Goal: Task Accomplishment & Management: Manage account settings

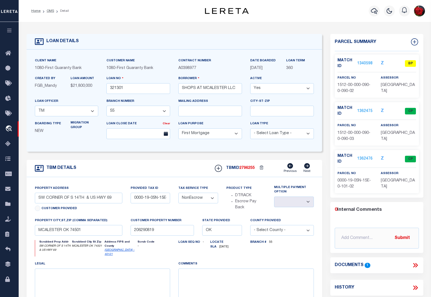
select select "7089"
select select "2525"
select select "10"
select select "NonEscrow"
drag, startPoint x: 130, startPoint y: 88, endPoint x: 109, endPoint y: 88, distance: 20.8
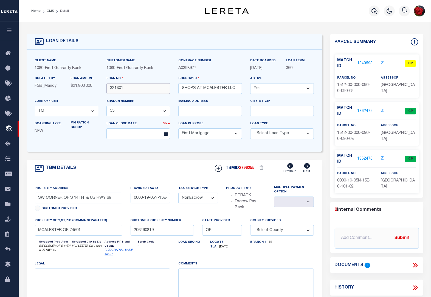
click at [109, 88] on input "321301" at bounding box center [138, 88] width 64 height 11
click at [367, 62] on link "1340598" at bounding box center [364, 64] width 15 height 6
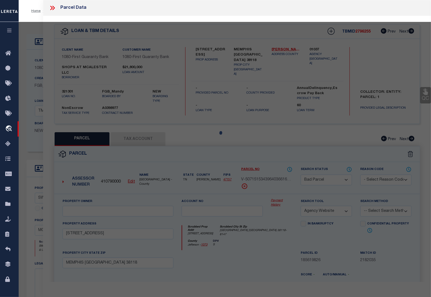
select select "AS"
select select
checkbox input "false"
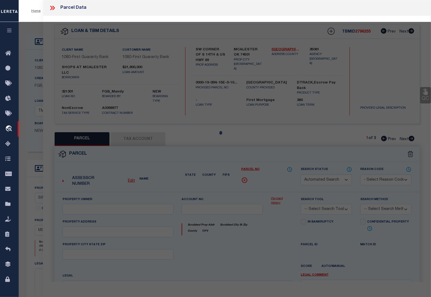
select select "BP"
select select "ACT"
type input "SHOPS AT [GEOGRAPHIC_DATA], LLC"
select select
type input "0 151209002 ,"
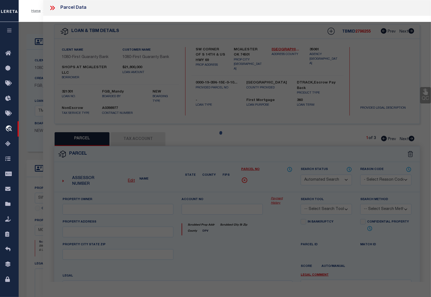
type input "OK"
type textarea "THAT PT OF W 405' OF L 90 LYING S OF HWY 69 ROW TOWNSITE ADD #4"
type textarea "Parcel is inactive (since [DATE])"
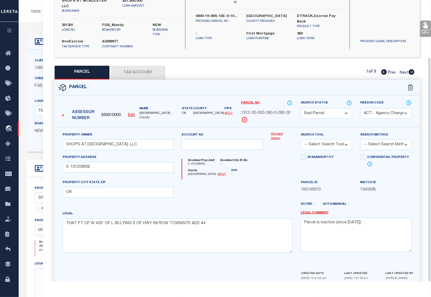
scroll to position [72, 0]
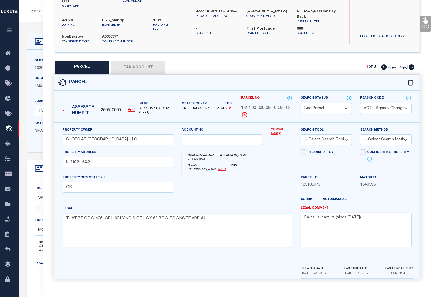
click at [335, 105] on select "Automated Search Bad Parcel Complete Duplicate Parcel High Dollar Reporting In …" at bounding box center [325, 108] width 51 height 11
click at [300, 103] on select "Automated Search Bad Parcel Complete Duplicate Parcel High Dollar Reporting In …" at bounding box center [325, 108] width 51 height 11
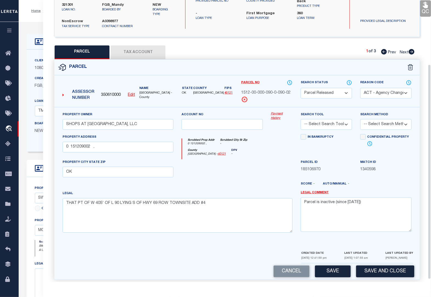
scroll to position [88, 0]
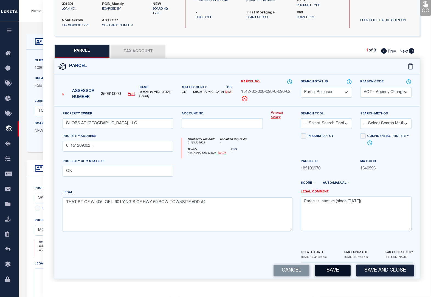
click at [336, 266] on button "Save" at bounding box center [333, 271] width 36 height 12
select select "AS"
select select
checkbox input "false"
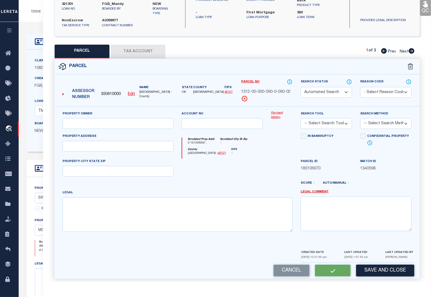
select select "PR"
select select "ACT"
type input "SHOPS AT [GEOGRAPHIC_DATA], LLC"
select select
type input "0 151209002 ,"
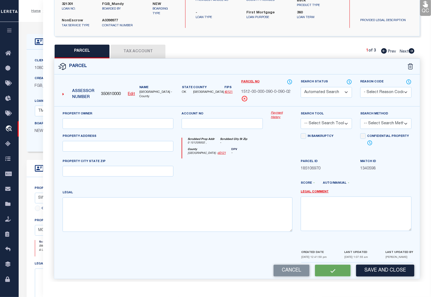
type input "OK"
type textarea "THAT PT OF W 405' OF L 90 LYING S OF HWY 69 ROW TOWNSITE ADD #4"
type textarea "Parcel is inactive (since [DATE])"
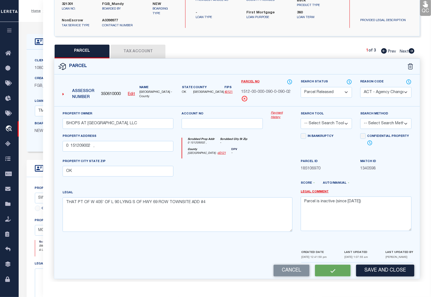
scroll to position [72, 0]
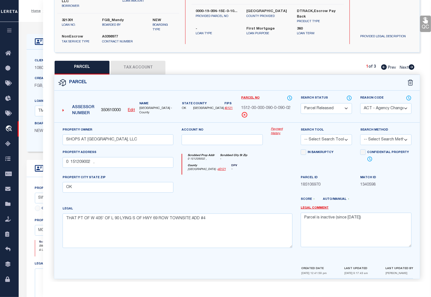
click at [411, 64] on icon at bounding box center [411, 66] width 6 height 5
select select "AS"
select select
checkbox input "false"
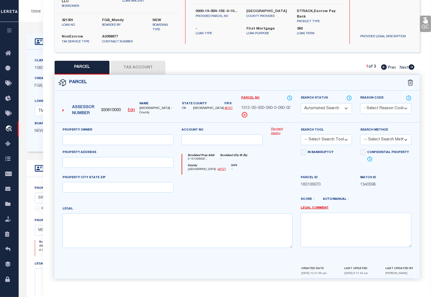
select select "CP"
type input "SHOPS AT [GEOGRAPHIC_DATA], LLC"
select select
type input "0 151209003 ,"
checkbox input "false"
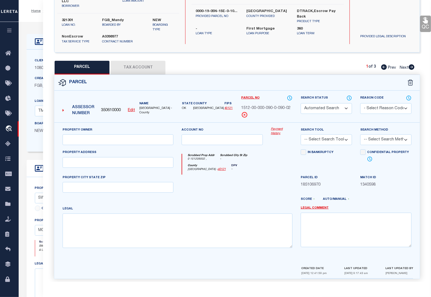
type input "OK"
type textarea "E 257.5' OF THAT PT L 90 LYING S OF US HWY 69 BYPASS TOWNSITE ADD #4"
type textarea "Tax Id Special Project"
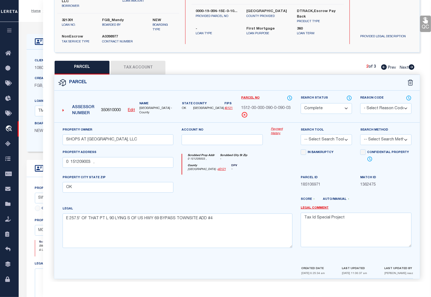
click at [411, 64] on icon at bounding box center [411, 66] width 6 height 5
select select "AS"
checkbox input "false"
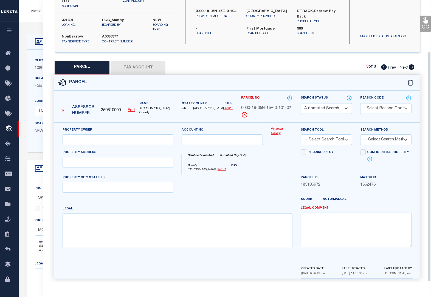
select select "CP"
type input "SHOPS AT [GEOGRAPHIC_DATA], LLC"
select select
checkbox input "false"
type input "OK"
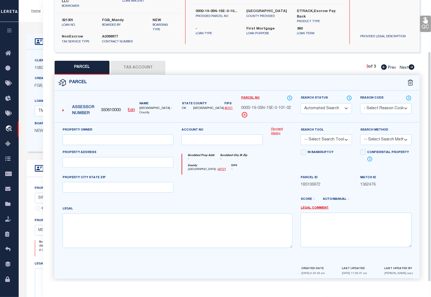
type textarea "TR IN NE NE SEC [DATE] BEG @ [GEOGRAPHIC_DATA]/[GEOGRAPHIC_DATA] 15 08W ALG E […"
type textarea "Tax Id Special Project"
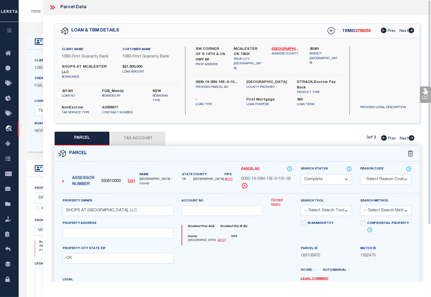
scroll to position [0, 0]
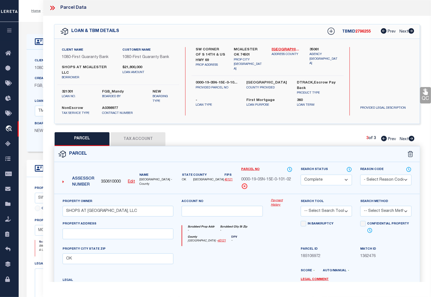
click at [54, 9] on icon at bounding box center [53, 8] width 2 height 4
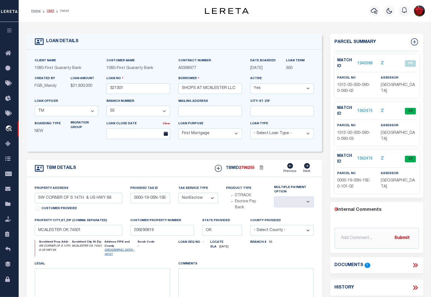
click at [52, 12] on link "OMS" at bounding box center [50, 10] width 7 height 3
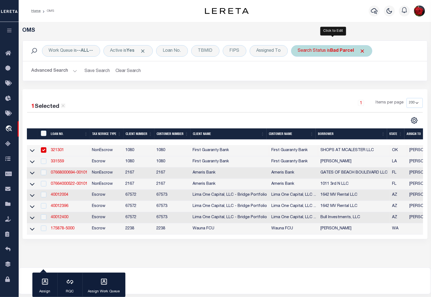
click at [346, 53] on b "Bad Parcel" at bounding box center [342, 51] width 24 height 4
select select "BP"
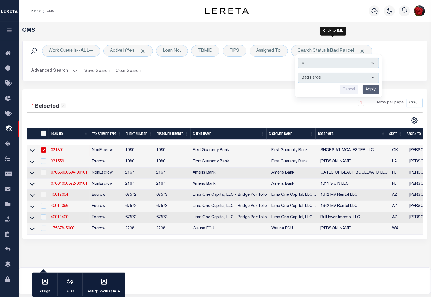
click at [374, 92] on input "Apply" at bounding box center [370, 89] width 16 height 9
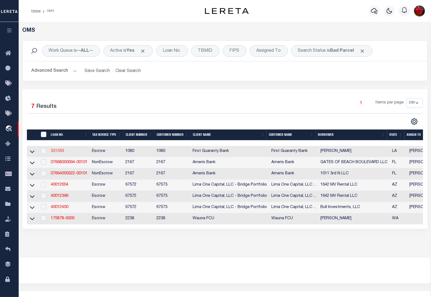
click at [58, 153] on link "331559" at bounding box center [57, 151] width 13 height 4
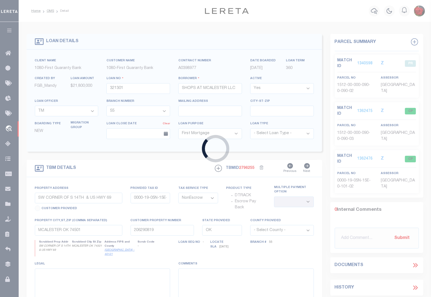
type input "331559"
type input "[PERSON_NAME]"
select select
select select "2308"
select select "Escrow"
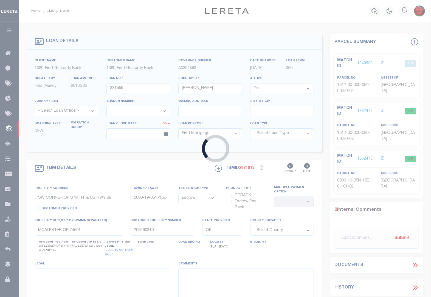
select select "2308"
type input "[STREET_ADDRESS][PERSON_NAME]"
type input "2403803360000400"
select select
type input "[GEOGRAPHIC_DATA]"
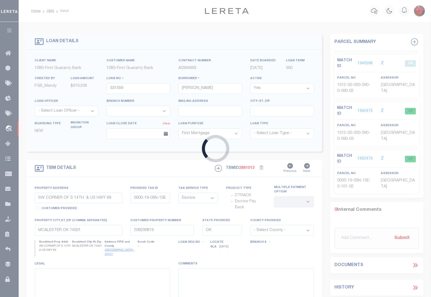
type input "260384121"
type input "LA"
select select
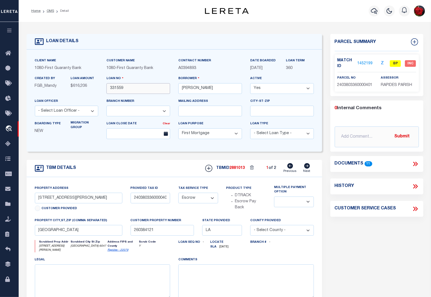
drag, startPoint x: 132, startPoint y: 89, endPoint x: 109, endPoint y: 89, distance: 22.5
click at [109, 89] on input "331559" at bounding box center [138, 88] width 64 height 11
click at [367, 63] on link "1452199" at bounding box center [364, 64] width 15 height 6
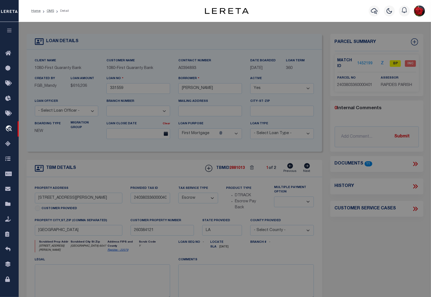
select select "AS"
checkbox input "false"
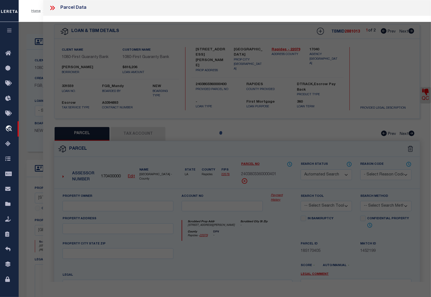
select select "BP"
type input "[PERSON_NAME] [PERSON_NAME]"
select select "AGW"
select select "ADD"
type input "[STREET_ADDRESS][PERSON_NAME]"
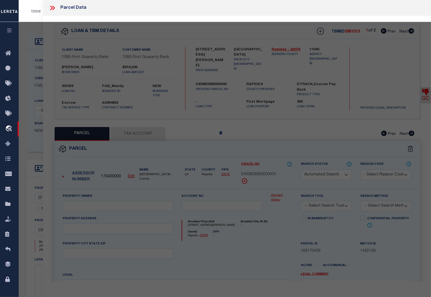
type input "[GEOGRAPHIC_DATA]"
type textarea "LOT 6, GARDEN SUBD. ---(CB 931-282)(CB 2030-978 [PERSON_NAME]) (CB [PHONE_NUMBE…"
type textarea "updated Assessment/Tax ID to 1011432000"
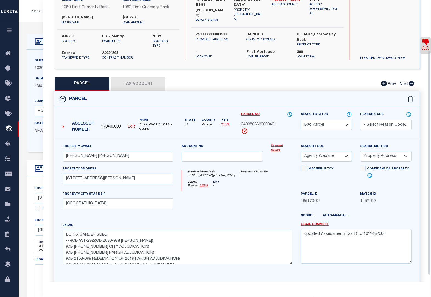
scroll to position [72, 0]
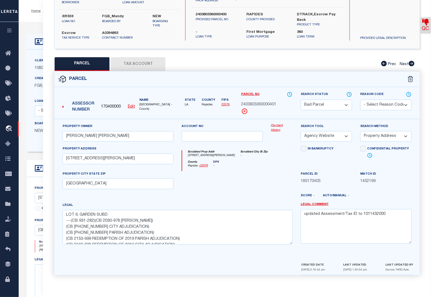
click at [129, 63] on button "Tax Account" at bounding box center [137, 64] width 55 height 14
select select "100"
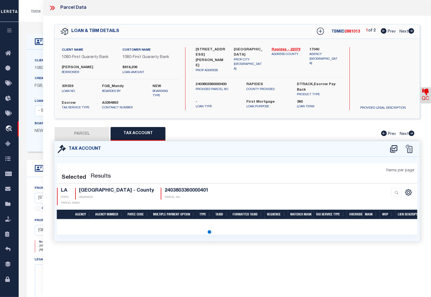
scroll to position [0, 0]
select select "100"
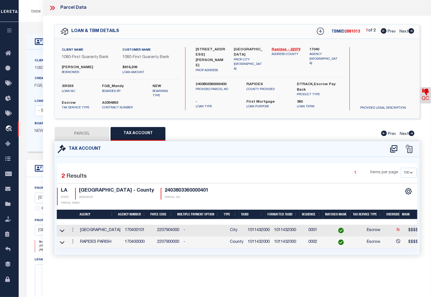
click at [89, 132] on button "PARCEL" at bounding box center [82, 134] width 55 height 14
select select "AS"
select select
checkbox input "false"
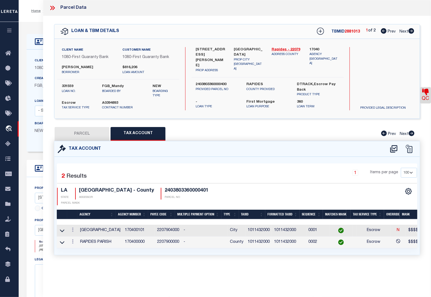
checkbox input "false"
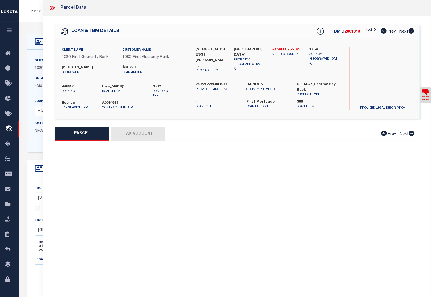
select select "BP"
type input "[PERSON_NAME] [PERSON_NAME]"
select select "AGW"
select select "ADD"
type input "[STREET_ADDRESS][PERSON_NAME]"
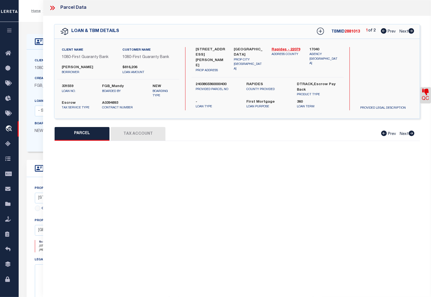
type input "[GEOGRAPHIC_DATA]"
type textarea "LOT 6, GARDEN SUBD. ---(CB 931-282)(CB 2030-978 [PERSON_NAME]) (CB [PHONE_NUMBE…"
type textarea "updated Assessment/Tax ID to 1011432000"
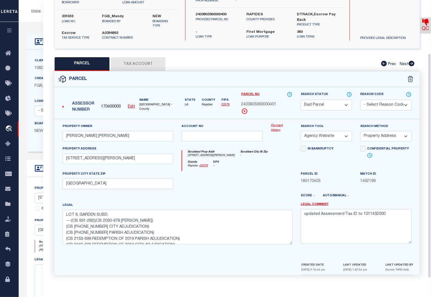
scroll to position [72, 0]
drag, startPoint x: 385, startPoint y: 215, endPoint x: 361, endPoint y: 213, distance: 23.4
click at [361, 213] on textarea "updated Assessment/Tax ID to 1011432000" at bounding box center [355, 226] width 111 height 35
click at [129, 106] on u "Edit" at bounding box center [131, 107] width 7 height 4
type input "170400000"
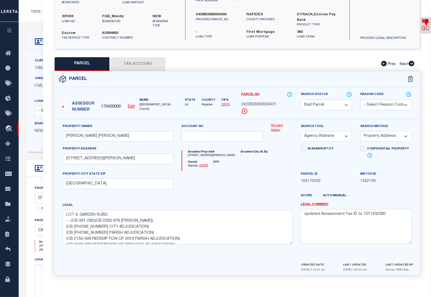
type input "2403803360000401"
select select "BP"
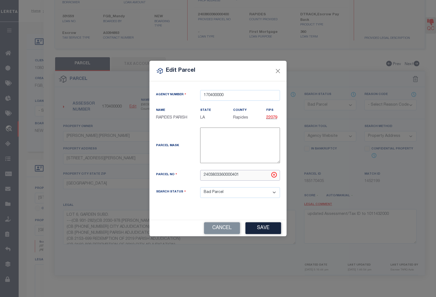
drag, startPoint x: 250, startPoint y: 174, endPoint x: 162, endPoint y: 175, distance: 87.7
click at [162, 175] on div "Parcel No 2403803360000401" at bounding box center [218, 175] width 132 height 11
paste input "1011432000"
type input "1011432000"
click at [227, 193] on select "Automated Search Bad Parcel Complete Duplicate Parcel High Dollar Reporting In …" at bounding box center [240, 193] width 80 height 11
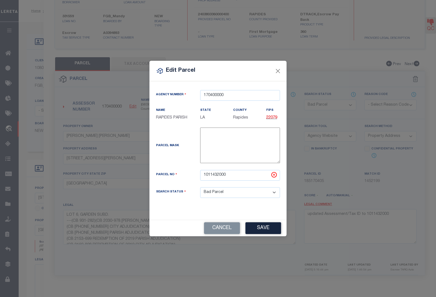
select select "IP"
click at [200, 188] on select "Automated Search Bad Parcel Complete Duplicate Parcel High Dollar Reporting In …" at bounding box center [240, 193] width 80 height 11
click at [258, 225] on button "Save" at bounding box center [263, 229] width 36 height 12
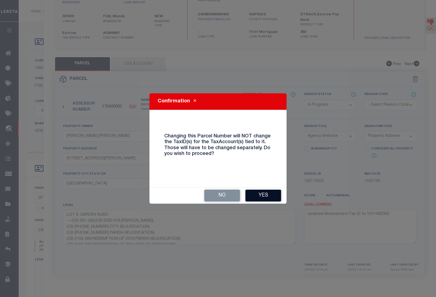
click at [261, 195] on button "Yes" at bounding box center [263, 196] width 36 height 12
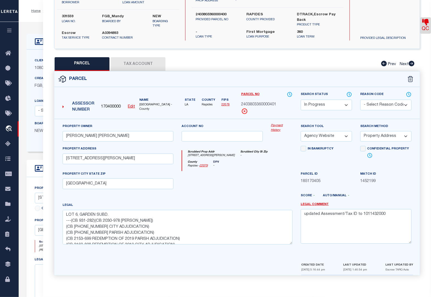
select select "IP"
select select
checkbox input "false"
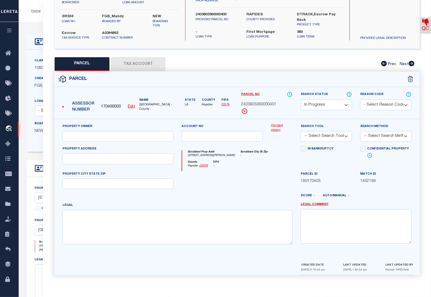
type input "[PERSON_NAME] [PERSON_NAME]"
select select "AGW"
select select "ADD"
type input "[STREET_ADDRESS][PERSON_NAME]"
type input "[GEOGRAPHIC_DATA]"
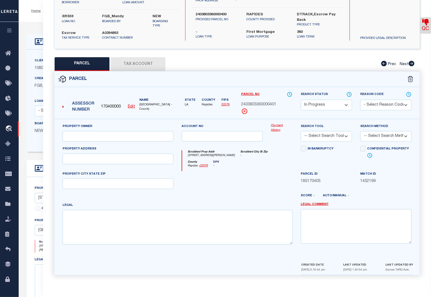
type textarea "LOT 6, GARDEN SUBD. ---(CB 931-282)(CB 2030-978 [PERSON_NAME]) (CB [PHONE_NUMBE…"
type textarea "updated Assessment/Tax ID to 1011432000"
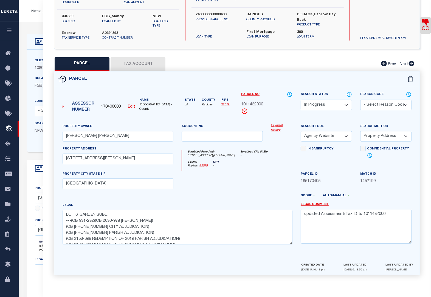
scroll to position [127, 0]
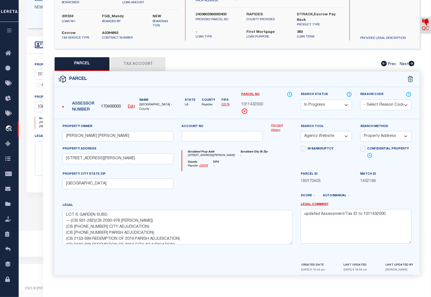
click at [142, 64] on button "Tax Account" at bounding box center [137, 64] width 55 height 14
select select "100"
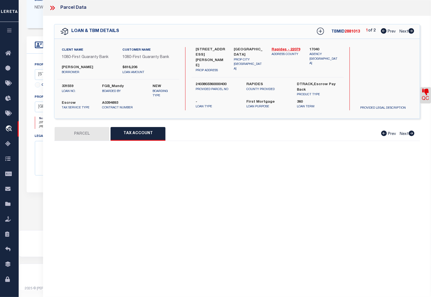
scroll to position [0, 0]
select select "100"
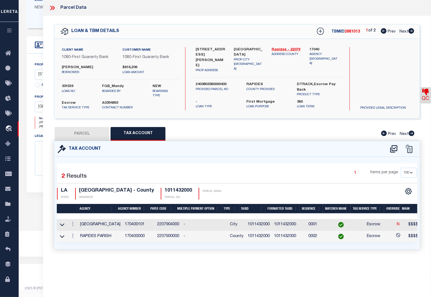
click at [95, 133] on button "PARCEL" at bounding box center [82, 134] width 55 height 14
select select "AS"
select select
checkbox input "false"
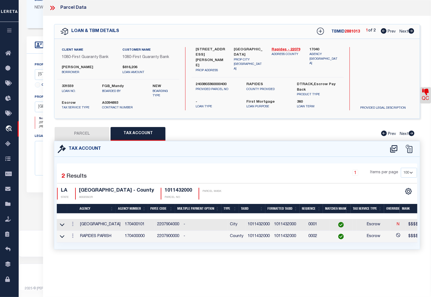
checkbox input "false"
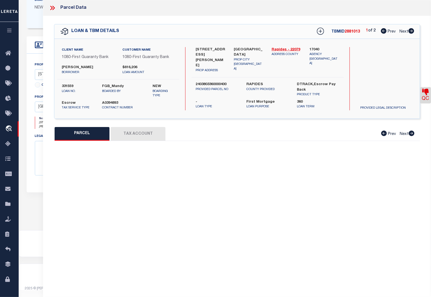
select select "IP"
type input "[PERSON_NAME] [PERSON_NAME]"
select select "AGW"
select select "ADD"
type input "[STREET_ADDRESS][PERSON_NAME]"
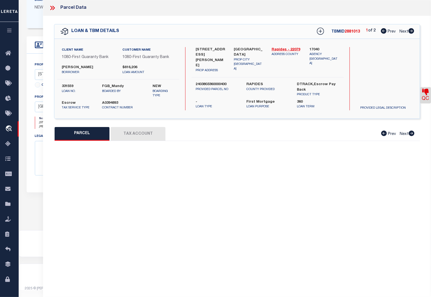
type input "[GEOGRAPHIC_DATA]"
type textarea "LOT 6, GARDEN SUBD. ---(CB 931-282)(CB 2030-978 [PERSON_NAME]) (CB [PHONE_NUMBE…"
type textarea "updated Assessment/Tax ID to 1011432000"
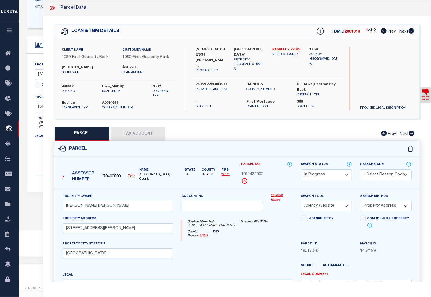
click at [336, 177] on select "Automated Search Bad Parcel Complete Duplicate Parcel High Dollar Reporting In …" at bounding box center [325, 175] width 51 height 11
click at [300, 170] on select "Automated Search Bad Parcel Complete Duplicate Parcel High Dollar Reporting In …" at bounding box center [325, 175] width 51 height 11
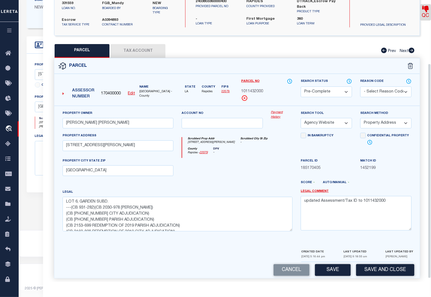
scroll to position [88, 0]
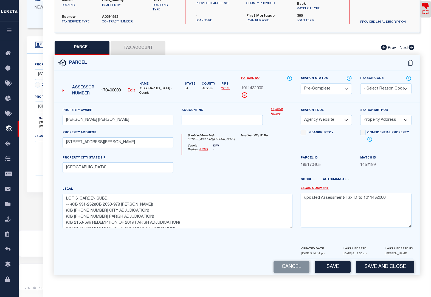
click at [334, 266] on button "Save" at bounding box center [333, 268] width 36 height 12
select select "AS"
select select
checkbox input "false"
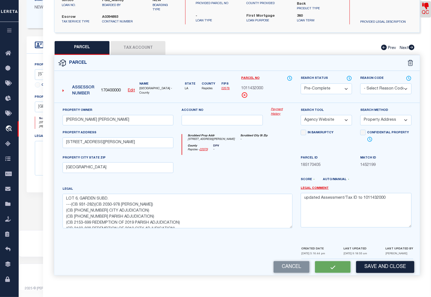
checkbox input "false"
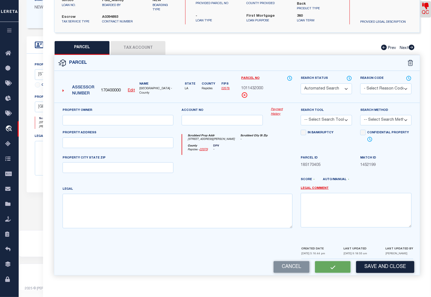
select select "PC"
type input "[PERSON_NAME] [PERSON_NAME]"
select select "AGW"
select select "ADD"
type input "[STREET_ADDRESS][PERSON_NAME]"
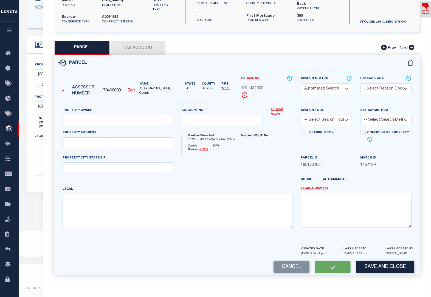
type input "[GEOGRAPHIC_DATA]"
type textarea "LOT 6, GARDEN SUBD. ---(CB 931-282)(CB 2030-978 [PERSON_NAME]) (CB [PHONE_NUMBE…"
type textarea "updated Assessment/Tax ID to 1011432000"
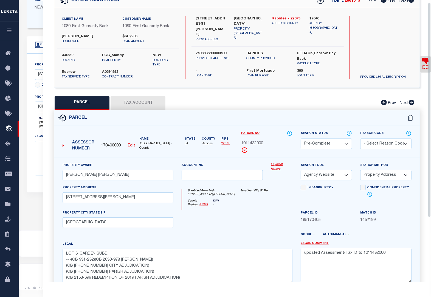
scroll to position [0, 0]
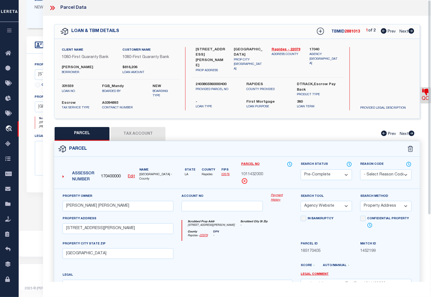
click at [424, 93] on icon at bounding box center [425, 92] width 7 height 7
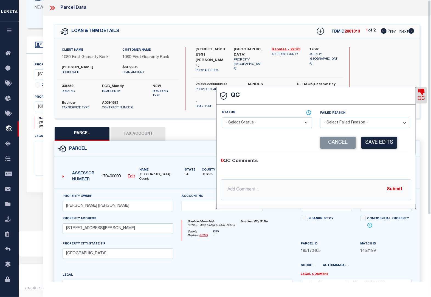
select select "INC"
select select "ITI"
click at [283, 123] on select "- Select Status - Ready to QC Correct Incorrect" at bounding box center [267, 123] width 90 height 11
select select "COR"
click at [222, 118] on select "- Select Status - Ready to QC Correct Incorrect" at bounding box center [267, 123] width 90 height 11
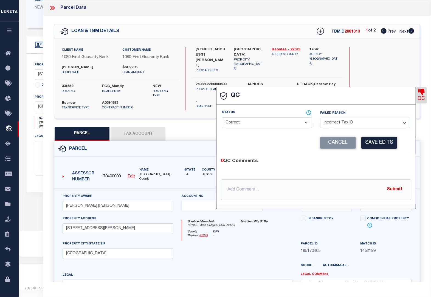
click at [366, 124] on select "- Select Failed Reason - Additional Parcel Located Confidential Property Double…" at bounding box center [365, 123] width 90 height 11
click at [371, 126] on select "- Select Failed Reason - Additional Parcel Located Confidential Property Double…" at bounding box center [365, 123] width 90 height 11
click at [370, 126] on select "- Select Failed Reason - Additional Parcel Located Confidential Property Double…" at bounding box center [365, 123] width 90 height 11
select select
click at [320, 118] on select "- Select Failed Reason - Additional Parcel Located Confidential Property Double…" at bounding box center [365, 123] width 90 height 11
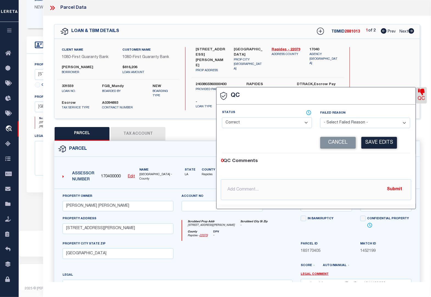
click at [374, 145] on button "Save Edits" at bounding box center [379, 143] width 36 height 12
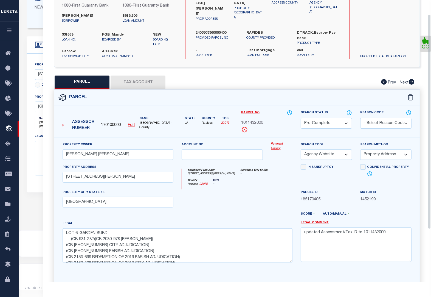
scroll to position [88, 0]
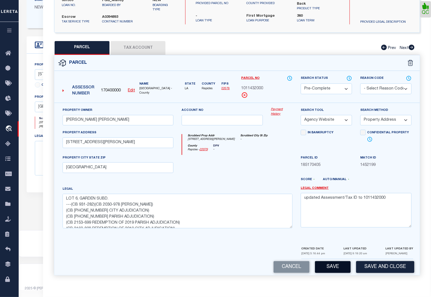
click at [341, 266] on button "Save" at bounding box center [333, 268] width 36 height 12
select select "AS"
select select
checkbox input "false"
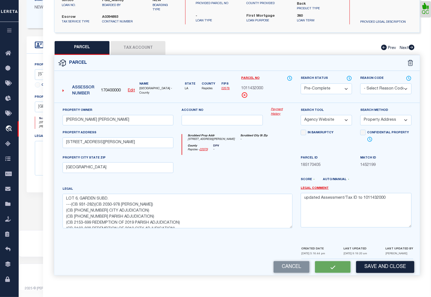
checkbox input "false"
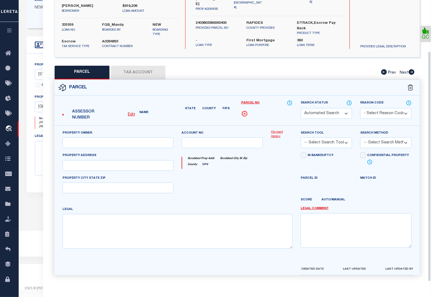
select select "PC"
type input "[PERSON_NAME] [PERSON_NAME]"
select select "AGW"
select select "ADD"
type input "[STREET_ADDRESS][PERSON_NAME]"
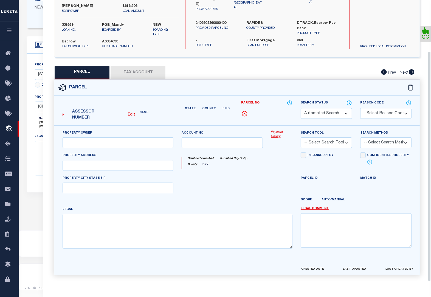
type input "[GEOGRAPHIC_DATA]"
type textarea "LOT 6, GARDEN SUBD. ---(CB 931-282)(CB 2030-978 [PERSON_NAME]) (CB [PHONE_NUMBE…"
type textarea "updated Assessment/Tax ID to 1011432000"
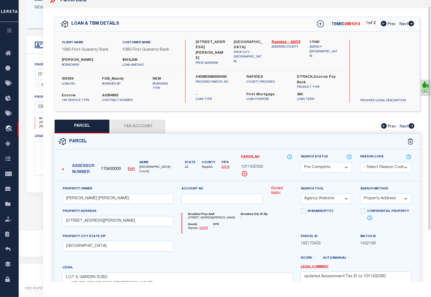
scroll to position [0, 0]
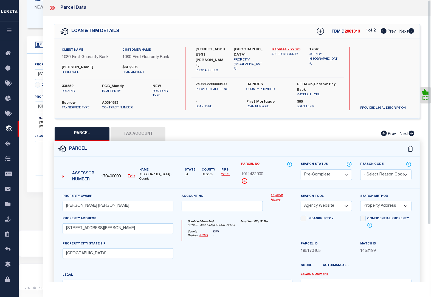
click at [50, 7] on icon at bounding box center [52, 7] width 7 height 7
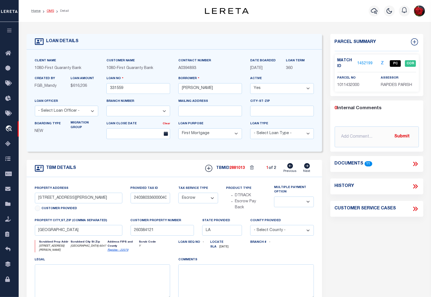
click at [47, 9] on link "OMS" at bounding box center [50, 10] width 7 height 3
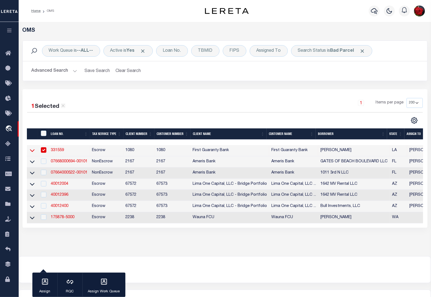
click at [32, 152] on icon at bounding box center [32, 151] width 5 height 3
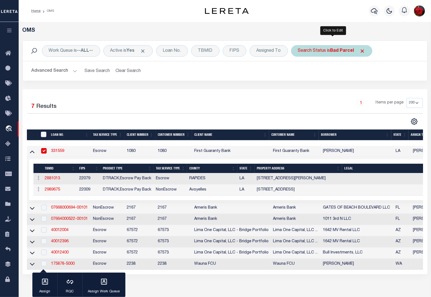
click at [345, 49] on b "Bad Parcel" at bounding box center [342, 51] width 24 height 4
select select "BP"
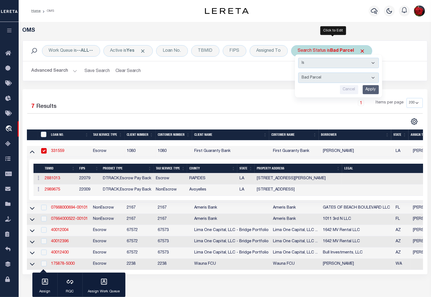
click at [370, 91] on input "Apply" at bounding box center [370, 89] width 16 height 9
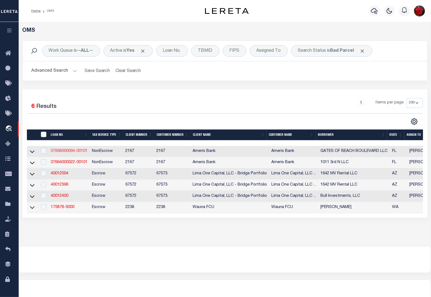
click at [59, 153] on link "07668000694-00101" at bounding box center [69, 151] width 37 height 4
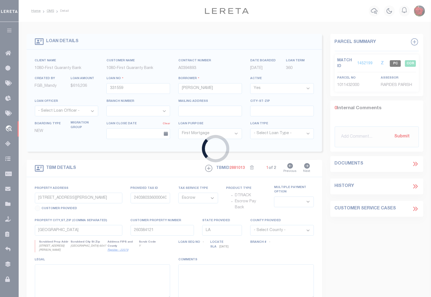
type input "07668000694-00101"
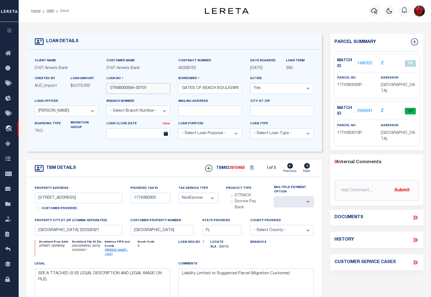
drag, startPoint x: 150, startPoint y: 91, endPoint x: 109, endPoint y: 89, distance: 41.2
click at [109, 89] on input "07668000694-00101" at bounding box center [138, 88] width 64 height 11
click at [362, 62] on link "1486322" at bounding box center [364, 64] width 15 height 6
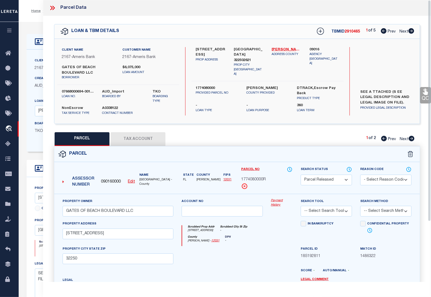
click at [50, 7] on icon at bounding box center [52, 7] width 7 height 7
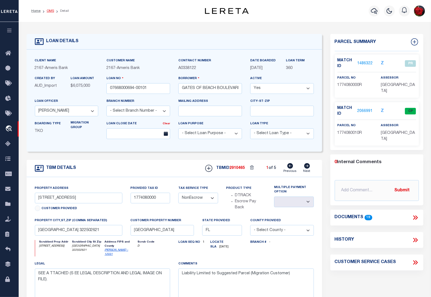
click at [51, 10] on link "OMS" at bounding box center [50, 10] width 7 height 3
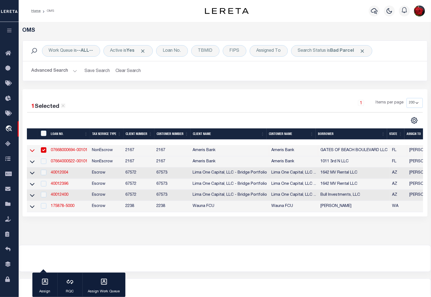
click at [33, 152] on icon at bounding box center [32, 151] width 5 height 3
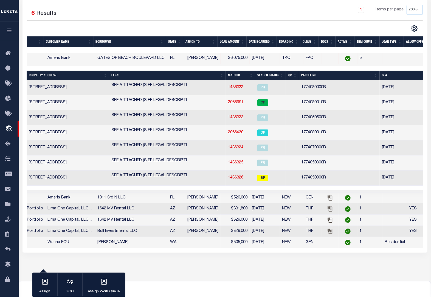
scroll to position [78, 0]
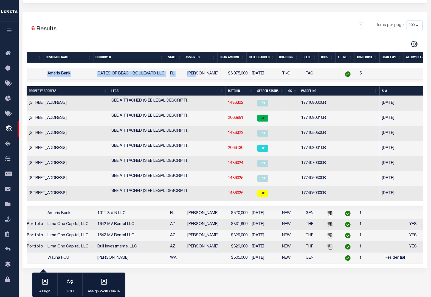
drag, startPoint x: 198, startPoint y: 69, endPoint x: 163, endPoint y: 64, distance: 35.1
click at [163, 64] on div "LOAN NO. Tax Service Type Client Number Customer Number Client Name Customer Na…" at bounding box center [225, 158] width 396 height 212
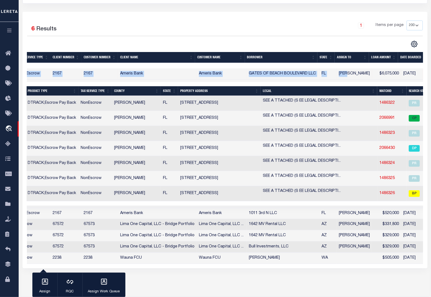
scroll to position [0, 0]
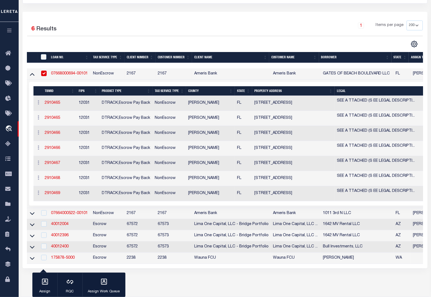
click at [212, 113] on td "[PERSON_NAME]" at bounding box center [210, 118] width 49 height 15
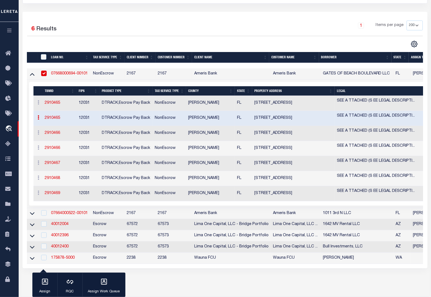
click at [70, 75] on link "07668000694-00101" at bounding box center [69, 74] width 37 height 4
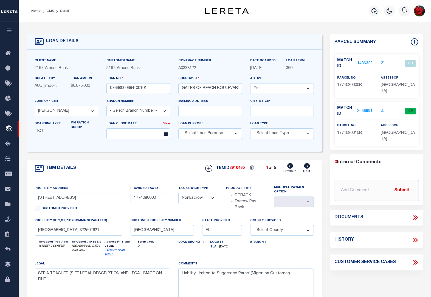
click at [364, 62] on link "1486322" at bounding box center [364, 64] width 15 height 6
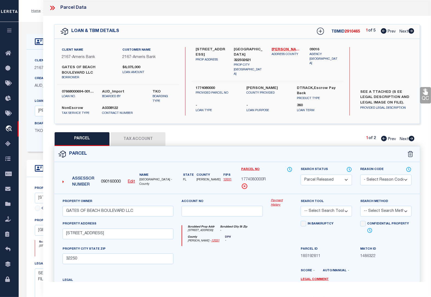
click at [410, 141] on icon at bounding box center [411, 138] width 6 height 5
click at [410, 30] on icon at bounding box center [411, 30] width 6 height 5
click at [412, 139] on icon at bounding box center [411, 138] width 6 height 5
click at [409, 30] on icon at bounding box center [411, 30] width 6 height 5
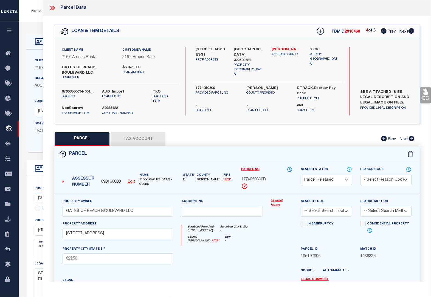
click at [409, 30] on icon at bounding box center [411, 30] width 6 height 5
click at [333, 180] on select "Automated Search Bad Parcel Complete Duplicate Parcel High Dollar Reporting In …" at bounding box center [325, 180] width 51 height 11
click at [300, 175] on select "Automated Search Bad Parcel Complete Duplicate Parcel High Dollar Reporting In …" at bounding box center [325, 180] width 51 height 11
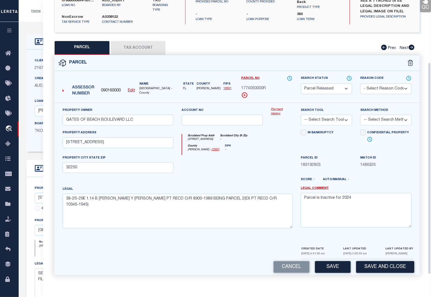
scroll to position [93, 0]
click at [334, 269] on button "Save" at bounding box center [333, 268] width 36 height 12
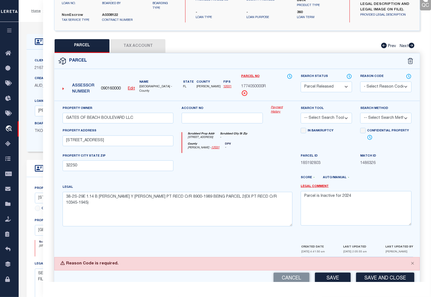
click at [381, 88] on select "- Select Reason Code - 099 - Other (Provide additional detail) ACT - Agency Cha…" at bounding box center [385, 87] width 51 height 11
click at [360, 82] on select "- Select Reason Code - 099 - Other (Provide additional detail) ACT - Agency Cha…" at bounding box center [385, 87] width 51 height 11
click at [367, 280] on button "Save and Close" at bounding box center [385, 279] width 58 height 12
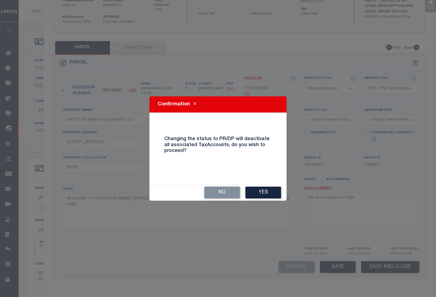
drag, startPoint x: 263, startPoint y: 195, endPoint x: 243, endPoint y: 191, distance: 20.6
click at [261, 194] on button "Yes" at bounding box center [263, 193] width 36 height 12
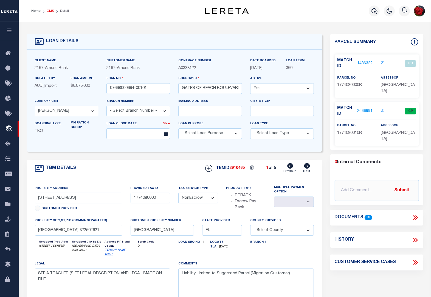
click at [47, 10] on link "OMS" at bounding box center [50, 10] width 7 height 3
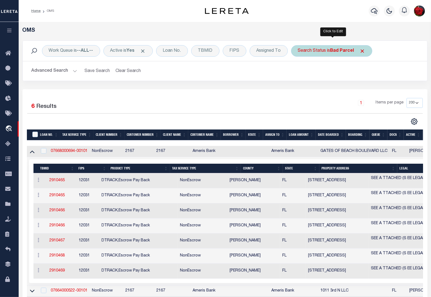
click at [339, 52] on b "Bad Parcel" at bounding box center [342, 51] width 24 height 4
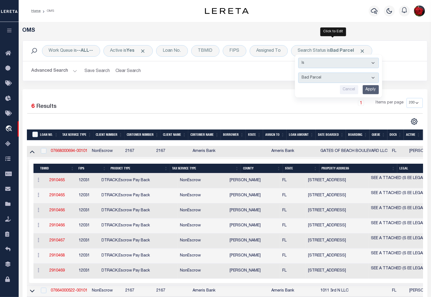
click at [371, 91] on input "Apply" at bounding box center [370, 89] width 16 height 9
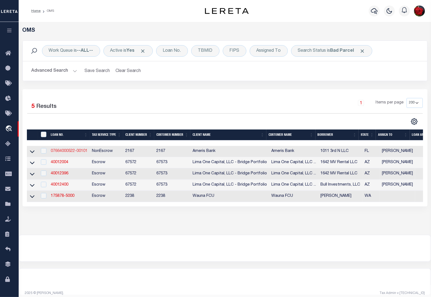
click at [73, 153] on link "07664000522-00101" at bounding box center [69, 151] width 37 height 4
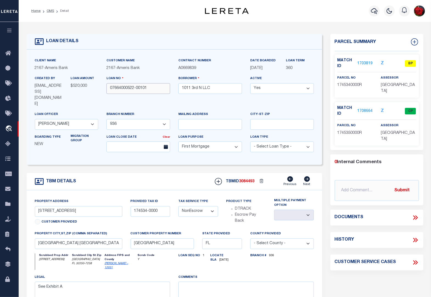
drag, startPoint x: 151, startPoint y: 90, endPoint x: 107, endPoint y: 90, distance: 43.3
click at [107, 90] on input "07664000522-00101" at bounding box center [138, 88] width 64 height 11
click at [368, 64] on link "1703819" at bounding box center [364, 64] width 15 height 6
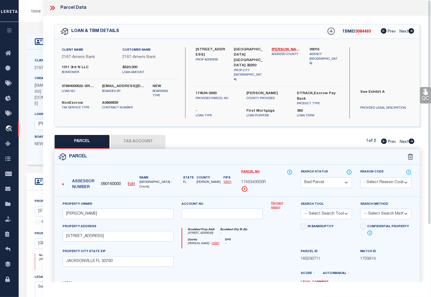
click at [411, 139] on icon at bounding box center [411, 141] width 6 height 5
click at [135, 135] on button "Tax Account" at bounding box center [137, 142] width 55 height 14
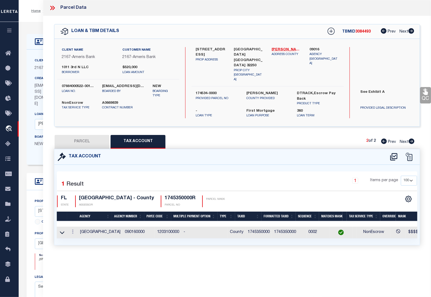
click at [86, 135] on button "PARCEL" at bounding box center [82, 142] width 55 height 14
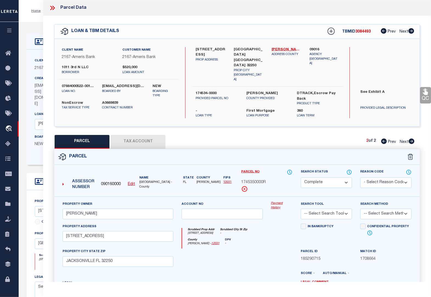
click at [384, 139] on icon at bounding box center [384, 141] width 6 height 5
click at [320, 178] on select "Automated Search Bad Parcel Complete Duplicate Parcel High Dollar Reporting In …" at bounding box center [325, 183] width 51 height 11
click at [347, 178] on select "Automated Search Bad Parcel Complete Duplicate Parcel High Dollar Reporting In …" at bounding box center [325, 183] width 51 height 11
click at [300, 178] on select "Automated Search Bad Parcel Complete Duplicate Parcel High Dollar Reporting In …" at bounding box center [325, 183] width 51 height 11
click at [371, 178] on select "- Select Reason Code - 099 - Other (Provide additional detail) ACT - Agency Cha…" at bounding box center [385, 183] width 51 height 11
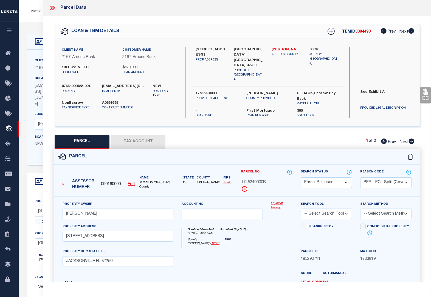
click at [360, 178] on select "- Select Reason Code - 099 - Other (Provide additional detail) ACT - Agency Cha…" at bounding box center [385, 183] width 51 height 11
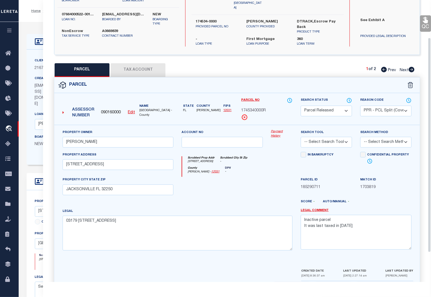
scroll to position [88, 0]
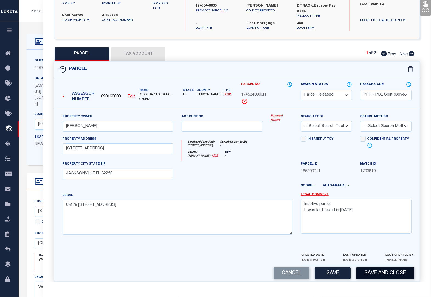
click at [363, 269] on button "Save and Close" at bounding box center [385, 274] width 58 height 12
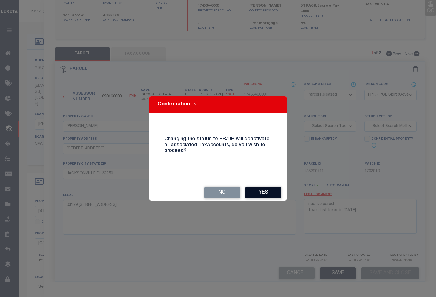
click at [255, 189] on button "Yes" at bounding box center [263, 193] width 36 height 12
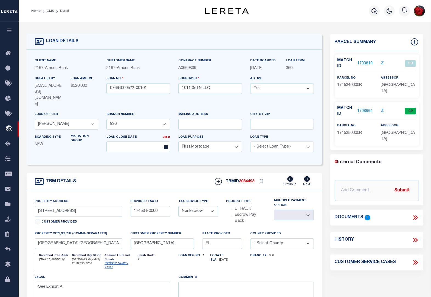
click at [363, 63] on link "1703819" at bounding box center [364, 64] width 15 height 6
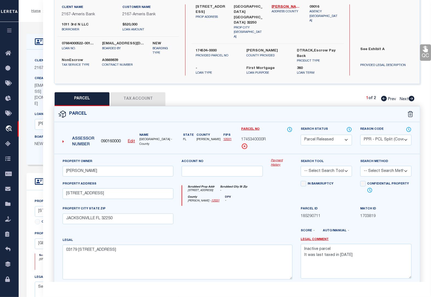
scroll to position [0, 0]
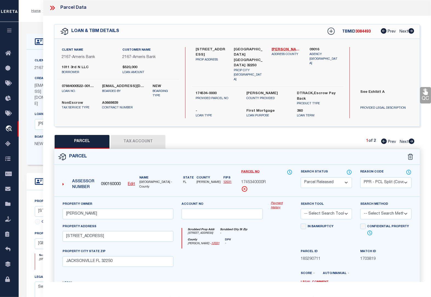
click at [53, 9] on icon at bounding box center [53, 8] width 2 height 4
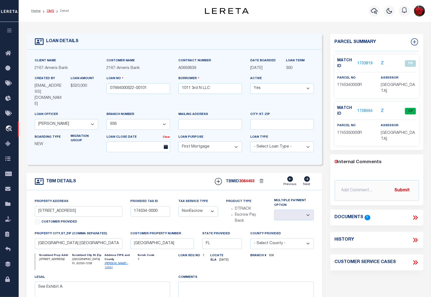
click at [52, 12] on link "OMS" at bounding box center [50, 10] width 7 height 3
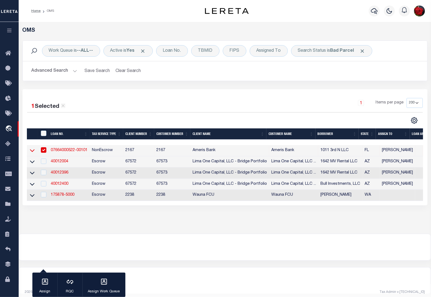
click at [32, 151] on icon at bounding box center [32, 151] width 5 height 6
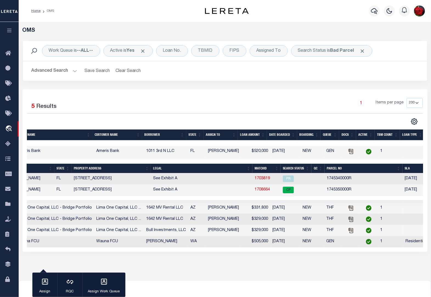
scroll to position [0, 140]
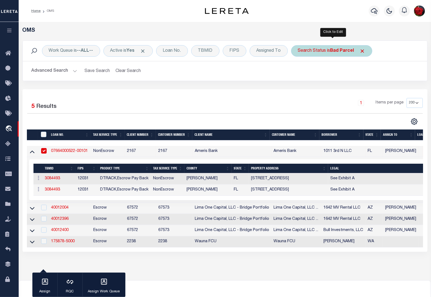
click at [350, 52] on b "Bad Parcel" at bounding box center [342, 51] width 24 height 4
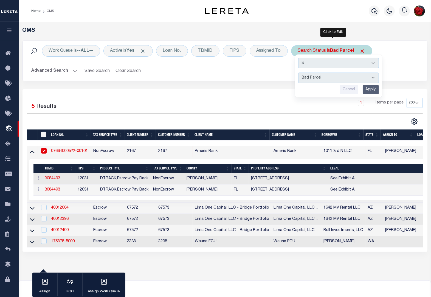
click at [370, 91] on input "Apply" at bounding box center [370, 89] width 16 height 9
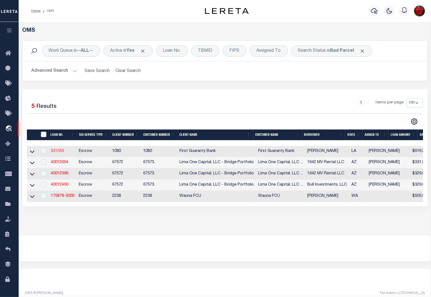
click at [60, 151] on link "331559" at bounding box center [57, 151] width 13 height 4
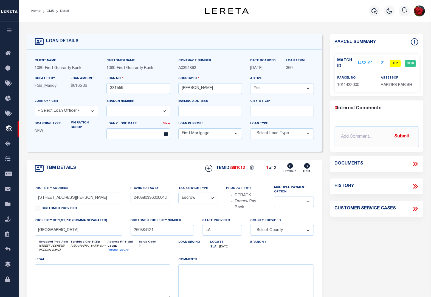
click at [368, 62] on link "1452199" at bounding box center [364, 64] width 15 height 6
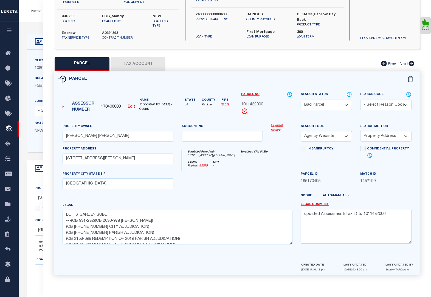
click at [136, 58] on button "Tax Account" at bounding box center [137, 64] width 55 height 14
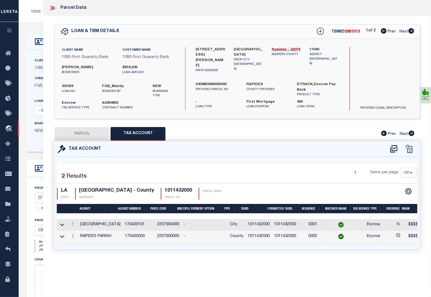
click at [96, 130] on button "PARCEL" at bounding box center [82, 134] width 55 height 14
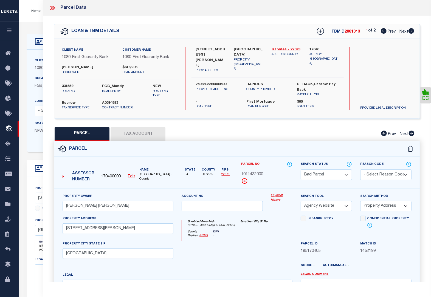
click at [410, 32] on icon at bounding box center [411, 30] width 6 height 5
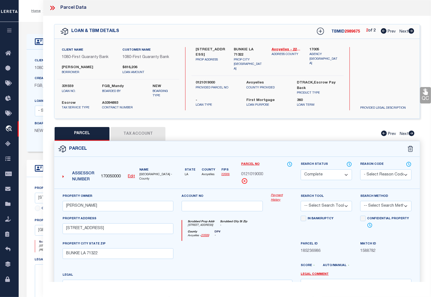
click at [382, 33] on icon at bounding box center [384, 30] width 6 height 5
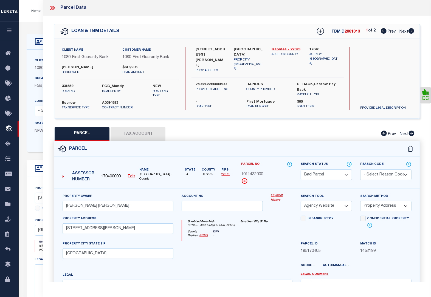
click at [143, 130] on button "Tax Account" at bounding box center [137, 134] width 55 height 14
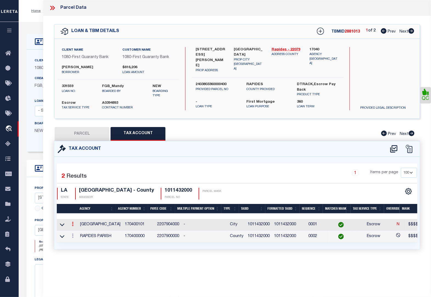
click at [72, 226] on icon at bounding box center [73, 224] width 2 height 4
click at [79, 233] on icon "" at bounding box center [78, 232] width 4 height 4
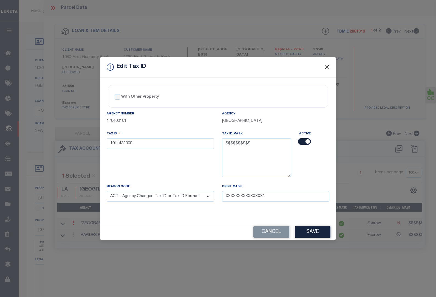
click at [327, 67] on button "Close" at bounding box center [327, 67] width 7 height 7
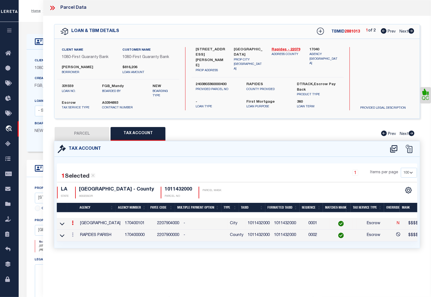
click at [51, 6] on icon at bounding box center [52, 7] width 7 height 7
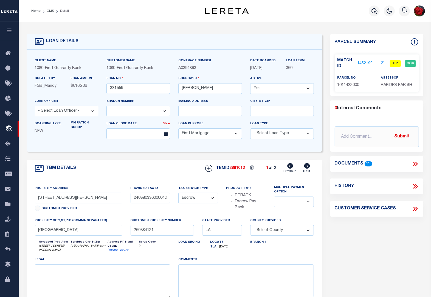
click at [364, 62] on link "1452199" at bounding box center [364, 64] width 15 height 6
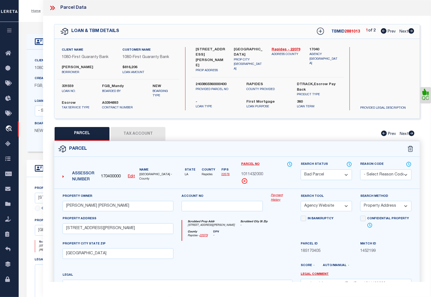
click at [53, 8] on icon at bounding box center [51, 8] width 2 height 4
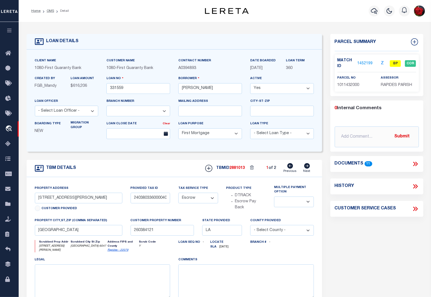
click at [45, 10] on li "OMS" at bounding box center [47, 10] width 13 height 5
click at [49, 10] on link "OMS" at bounding box center [50, 10] width 7 height 3
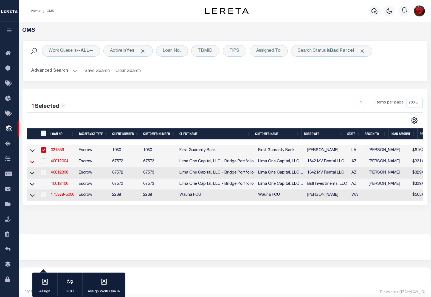
click at [34, 164] on icon at bounding box center [32, 162] width 5 height 6
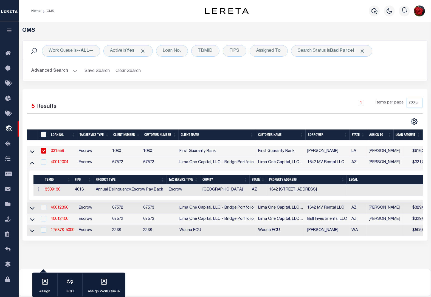
click at [44, 152] on input "checkbox" at bounding box center [43, 150] width 5 height 5
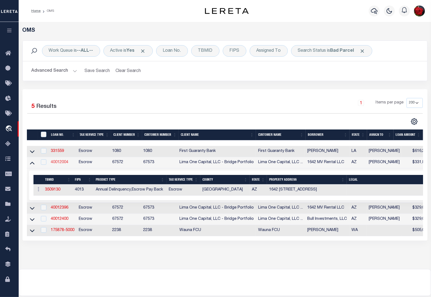
click at [62, 164] on link "40012004" at bounding box center [60, 163] width 18 height 4
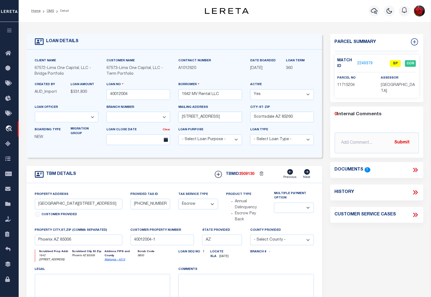
click at [364, 62] on link "2249379" at bounding box center [364, 64] width 15 height 6
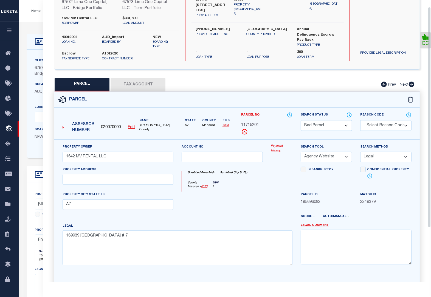
scroll to position [9, 0]
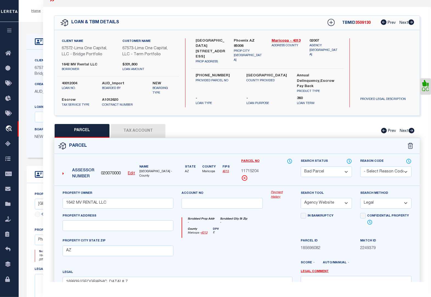
click at [140, 132] on button "Tax Account" at bounding box center [137, 131] width 55 height 14
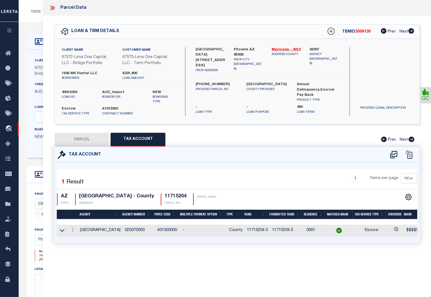
scroll to position [0, 0]
click at [89, 141] on button "PARCEL" at bounding box center [82, 140] width 55 height 14
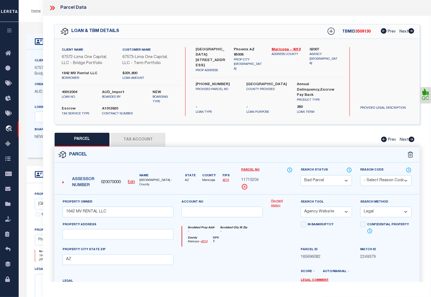
click at [137, 143] on button "Tax Account" at bounding box center [137, 140] width 55 height 14
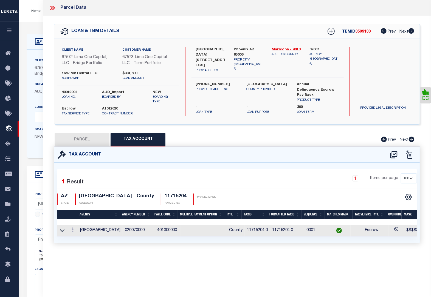
click at [85, 138] on button "PARCEL" at bounding box center [82, 140] width 55 height 14
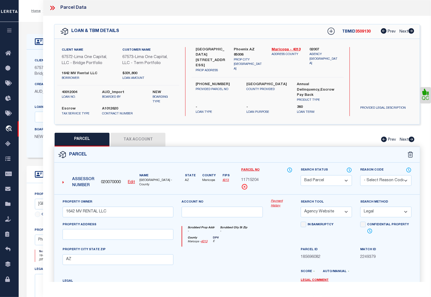
click at [28, 134] on div "Client Name 67572 - [GEOGRAPHIC_DATA] One Capital, LLC - Bridge Portfolio Custo…" at bounding box center [174, 104] width 295 height 108
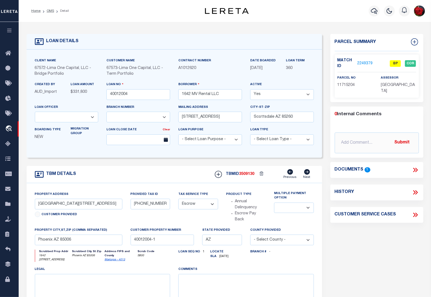
click at [416, 194] on icon at bounding box center [416, 193] width 2 height 4
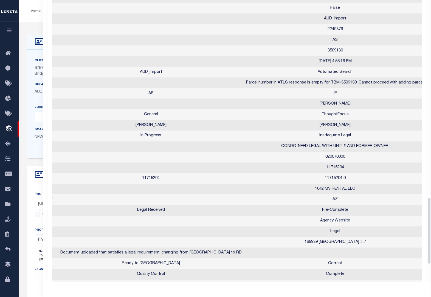
scroll to position [833, 0]
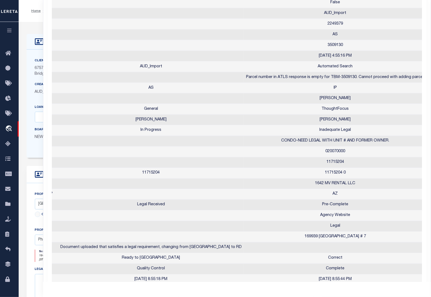
drag, startPoint x: 430, startPoint y: 165, endPoint x: 431, endPoint y: 208, distance: 43.6
click at [430, 208] on html "Home OMS Detail" at bounding box center [215, 215] width 431 height 431
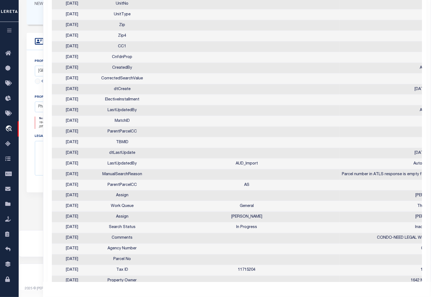
scroll to position [0, 157]
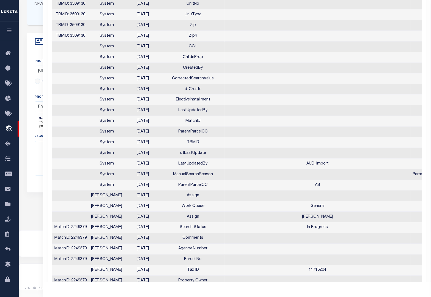
click at [209, 180] on td "ManualSearchReason" at bounding box center [193, 175] width 64 height 11
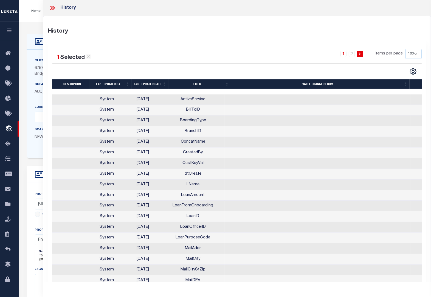
click at [53, 8] on icon at bounding box center [52, 7] width 7 height 7
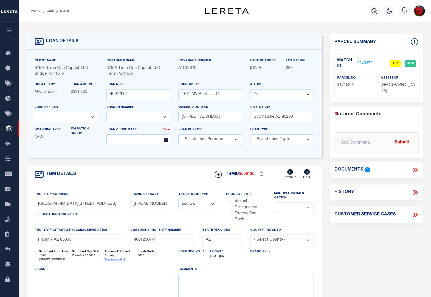
click at [366, 65] on link "2249379" at bounding box center [364, 64] width 15 height 6
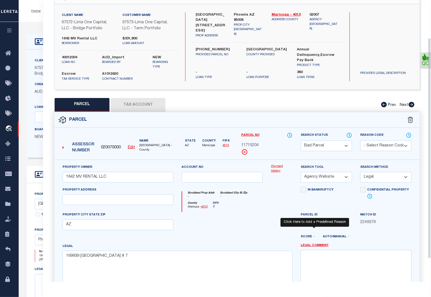
scroll to position [0, 0]
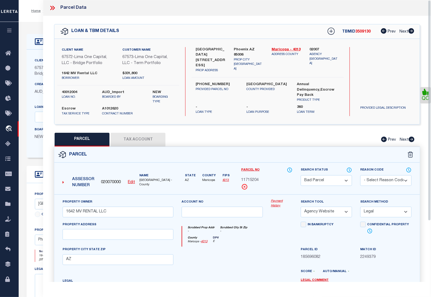
click at [134, 144] on button "Tax Account" at bounding box center [137, 140] width 55 height 14
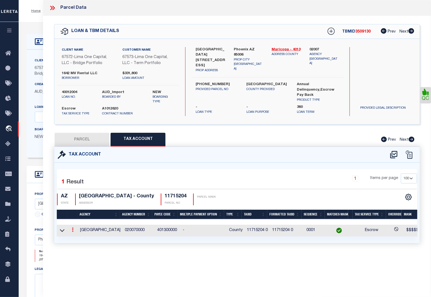
click at [72, 232] on icon at bounding box center [73, 230] width 2 height 4
click at [78, 239] on icon "" at bounding box center [78, 238] width 4 height 4
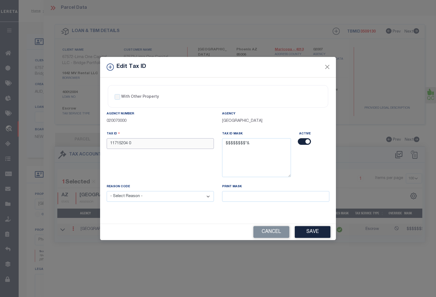
click at [155, 143] on input "11715204 0" at bounding box center [160, 143] width 107 height 11
click at [170, 195] on select "- Select Reason - 099 - Other (Provide additional detail) ACT - Agency Changed …" at bounding box center [160, 196] width 107 height 11
click at [107, 192] on select "- Select Reason - 099 - Other (Provide additional detail) ACT - Agency Changed …" at bounding box center [160, 196] width 107 height 11
click at [311, 232] on button "Save" at bounding box center [313, 232] width 36 height 12
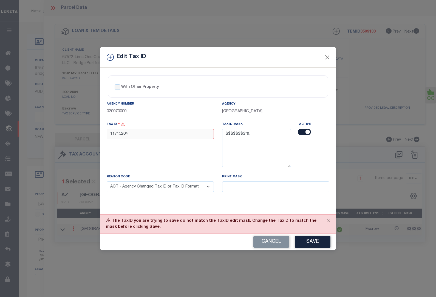
click at [140, 138] on input "11715204" at bounding box center [160, 134] width 107 height 11
click at [309, 242] on button "Save" at bounding box center [313, 242] width 36 height 12
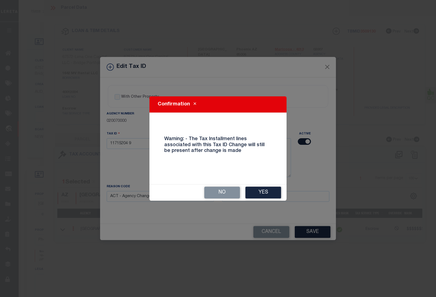
click at [265, 194] on button "Yes" at bounding box center [263, 193] width 36 height 12
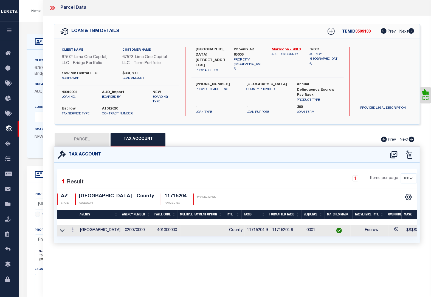
click at [259, 162] on div "Tax Account" at bounding box center [236, 155] width 365 height 16
click at [80, 141] on button "PARCEL" at bounding box center [82, 140] width 55 height 14
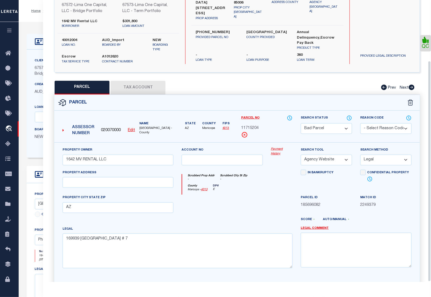
scroll to position [77, 0]
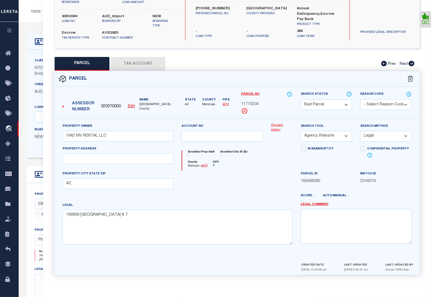
click at [321, 102] on select "Automated Search Bad Parcel Complete Duplicate Parcel High Dollar Reporting In …" at bounding box center [325, 105] width 51 height 11
click at [300, 100] on select "Automated Search Bad Parcel Complete Duplicate Parcel High Dollar Reporting In …" at bounding box center [325, 105] width 51 height 11
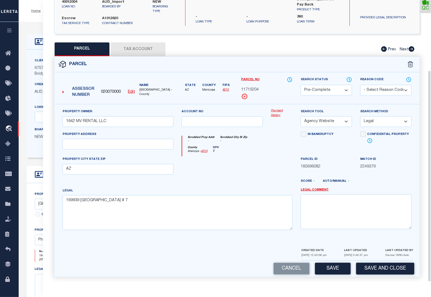
scroll to position [94, 0]
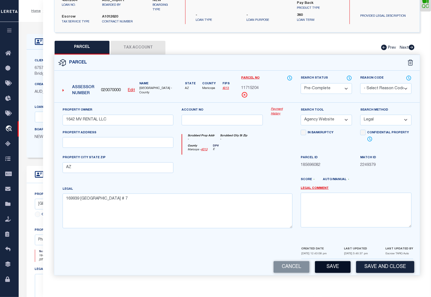
click at [337, 266] on button "Save" at bounding box center [333, 268] width 36 height 12
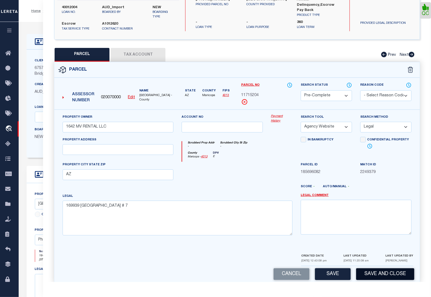
click at [366, 273] on button "Save and Close" at bounding box center [385, 275] width 58 height 12
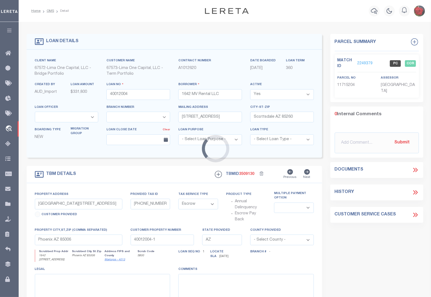
scroll to position [0, 0]
